Goal: Check status

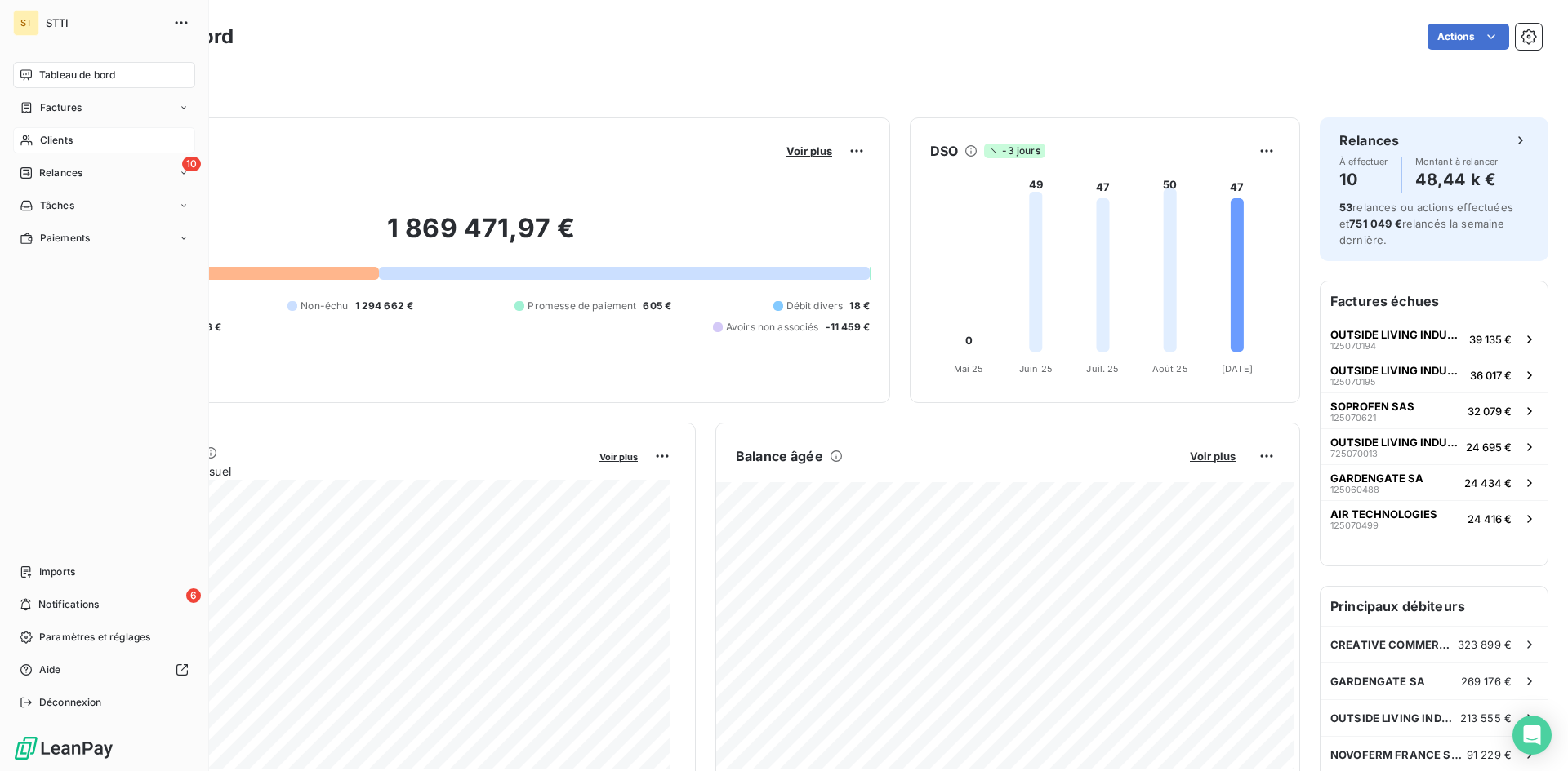
click at [25, 144] on icon at bounding box center [26, 140] width 14 height 13
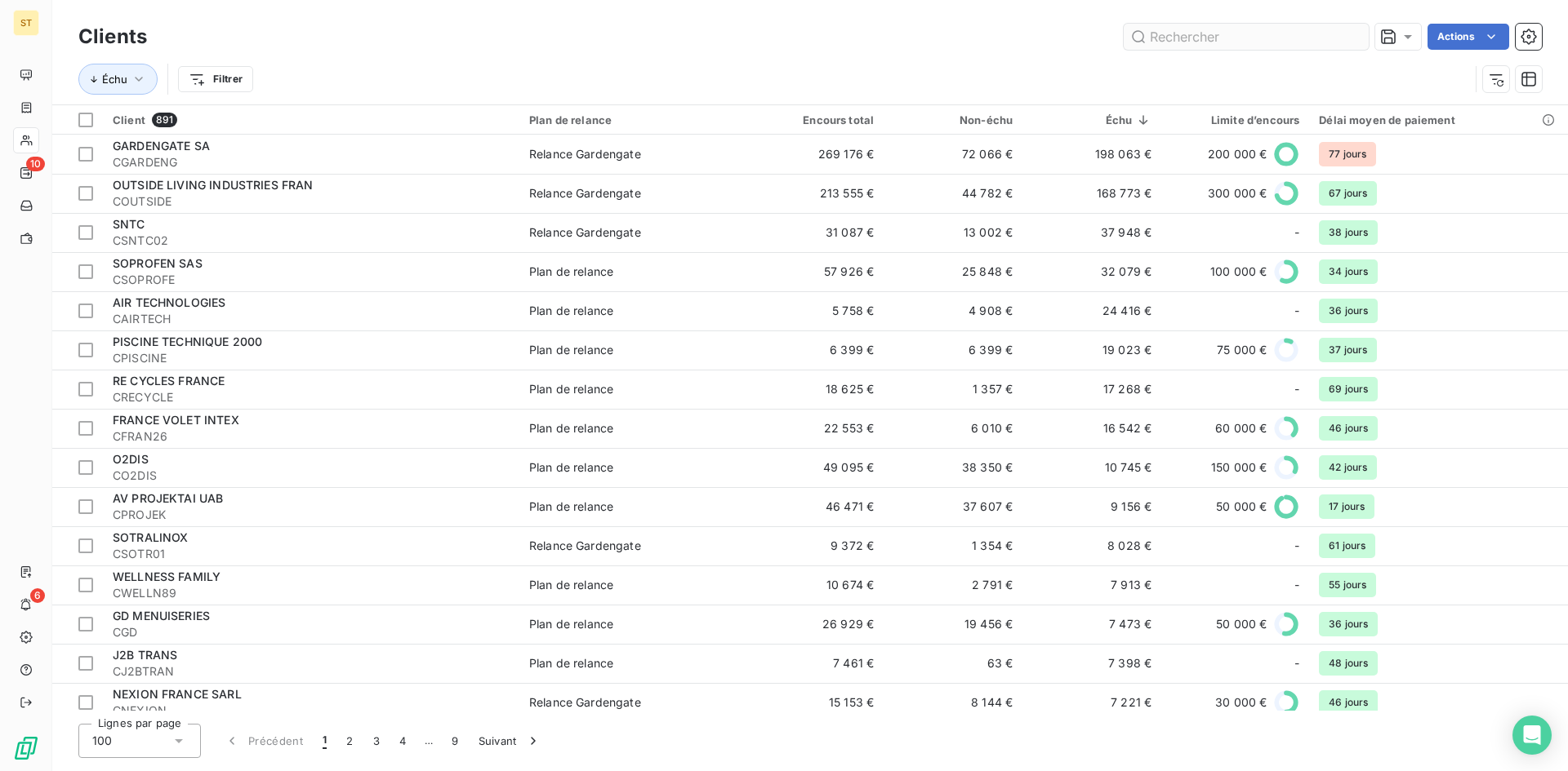
click at [1185, 37] on input "text" at bounding box center [1246, 36] width 245 height 26
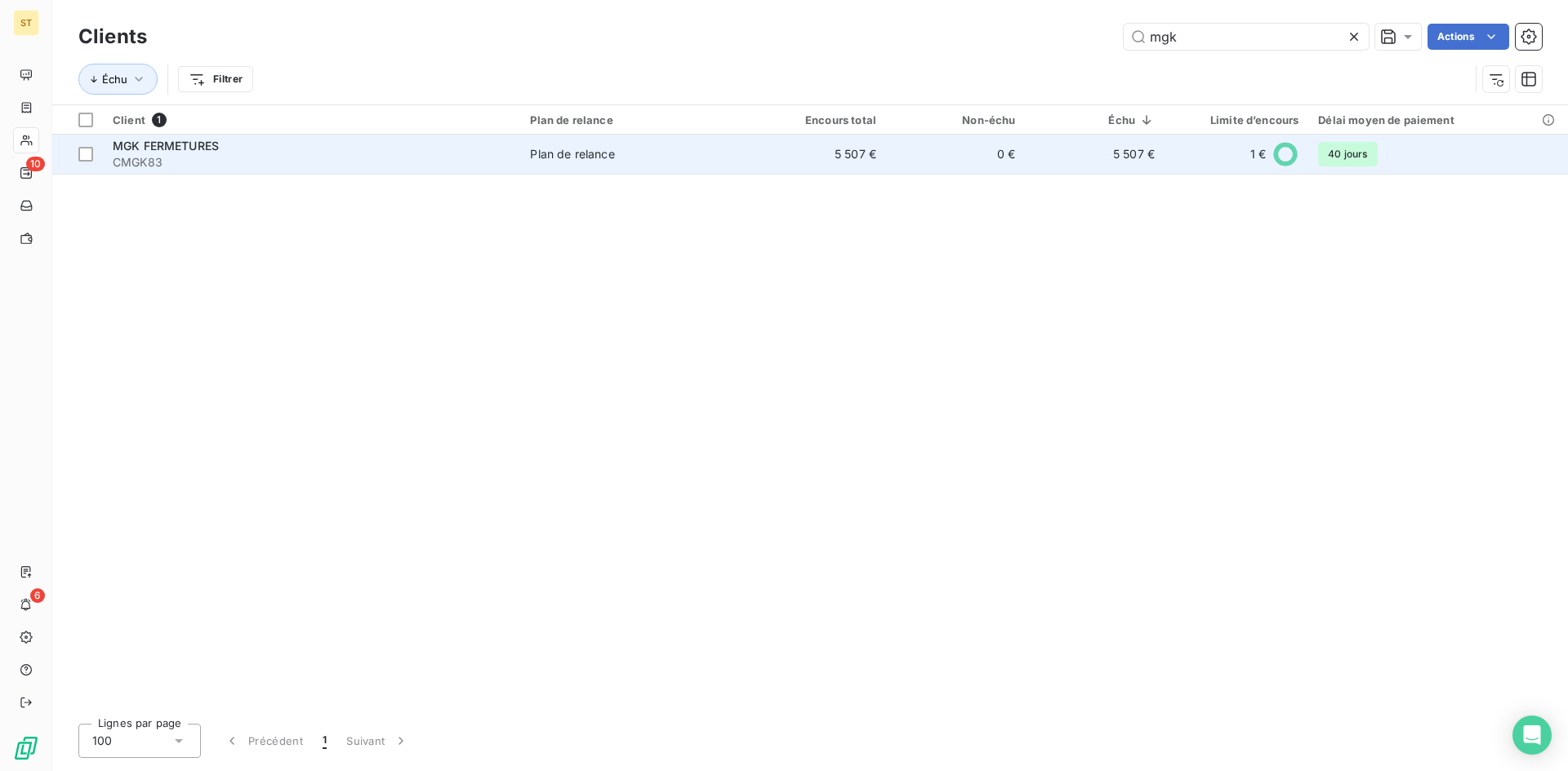
type input "mgk"
click at [153, 163] on span "CMGK83" at bounding box center [311, 163] width 398 height 17
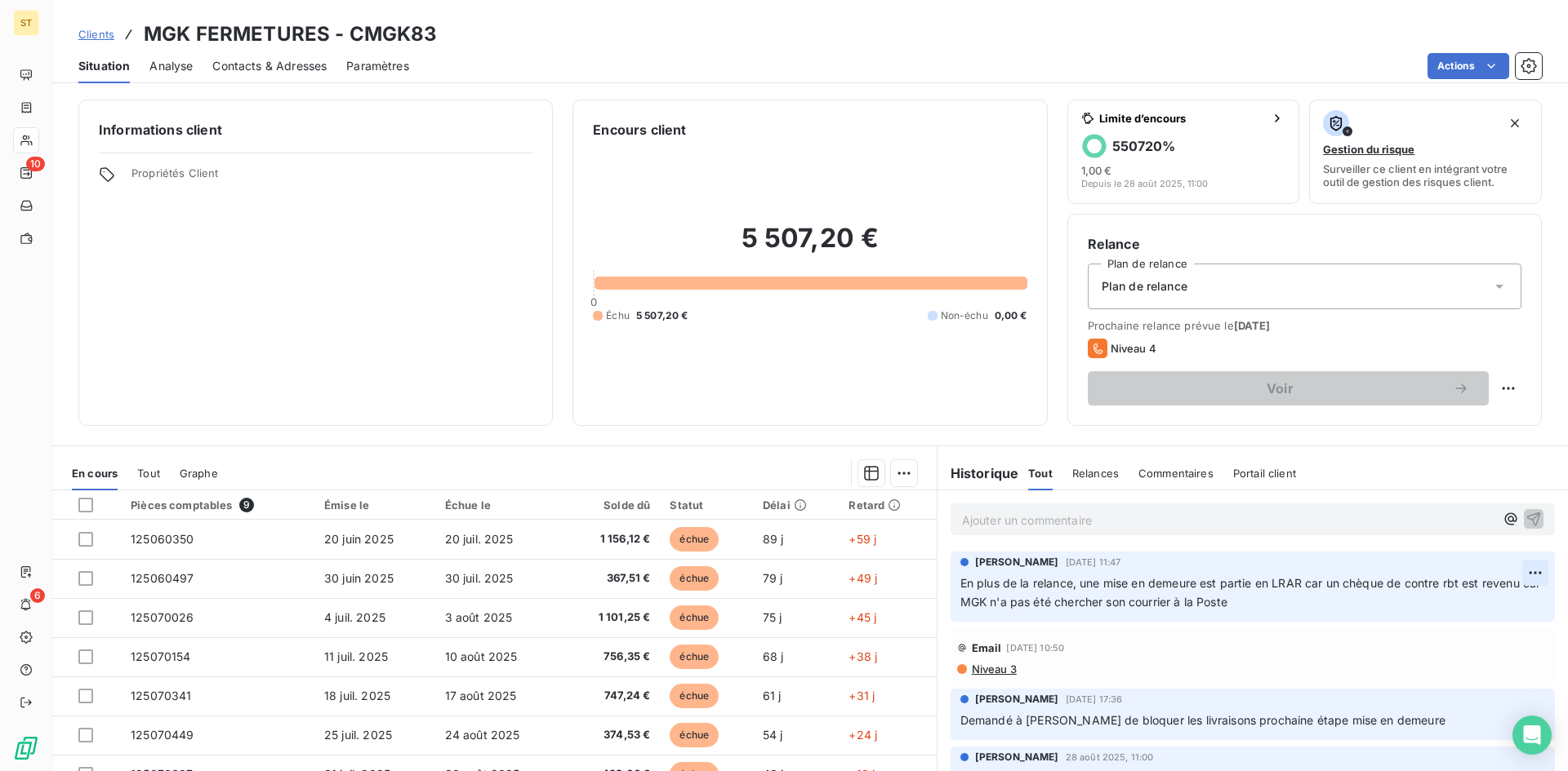
click at [1514, 571] on html "ST 10 6 Clients MGK FERMETURES - CMGK83 Situation Analyse Contacts & Adresses P…" at bounding box center [784, 386] width 1568 height 771
click at [1509, 567] on html "ST 10 6 Clients MGK FERMETURES - CMGK83 Situation Analyse Contacts & Adresses P…" at bounding box center [784, 386] width 1568 height 771
click at [1468, 607] on div "Editer" at bounding box center [1471, 609] width 91 height 26
click at [1301, 582] on span "En plus de la relance, une mise en demeure est partie en LRAR car un chèque de …" at bounding box center [1242, 592] width 563 height 33
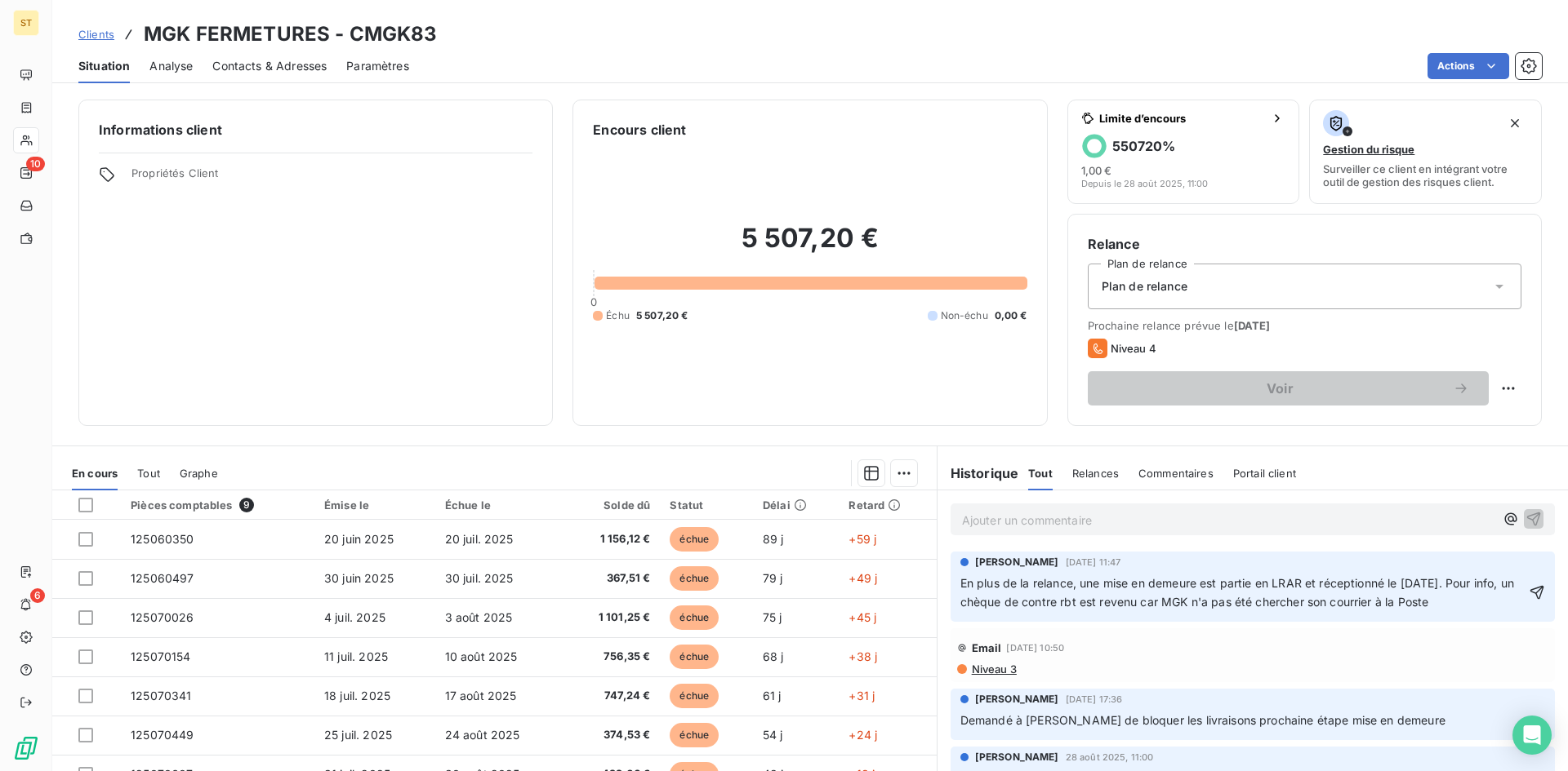
click at [1090, 598] on span "En plus de la relance, une mise en demeure est partie en LRAR et réceptionné le…" at bounding box center [1238, 592] width 557 height 33
click at [1496, 595] on p "En plus de la relance, une mise en demeure est partie en LRAR et réceptionné le…" at bounding box center [1243, 594] width 565 height 37
